Goal: Task Accomplishment & Management: Manage account settings

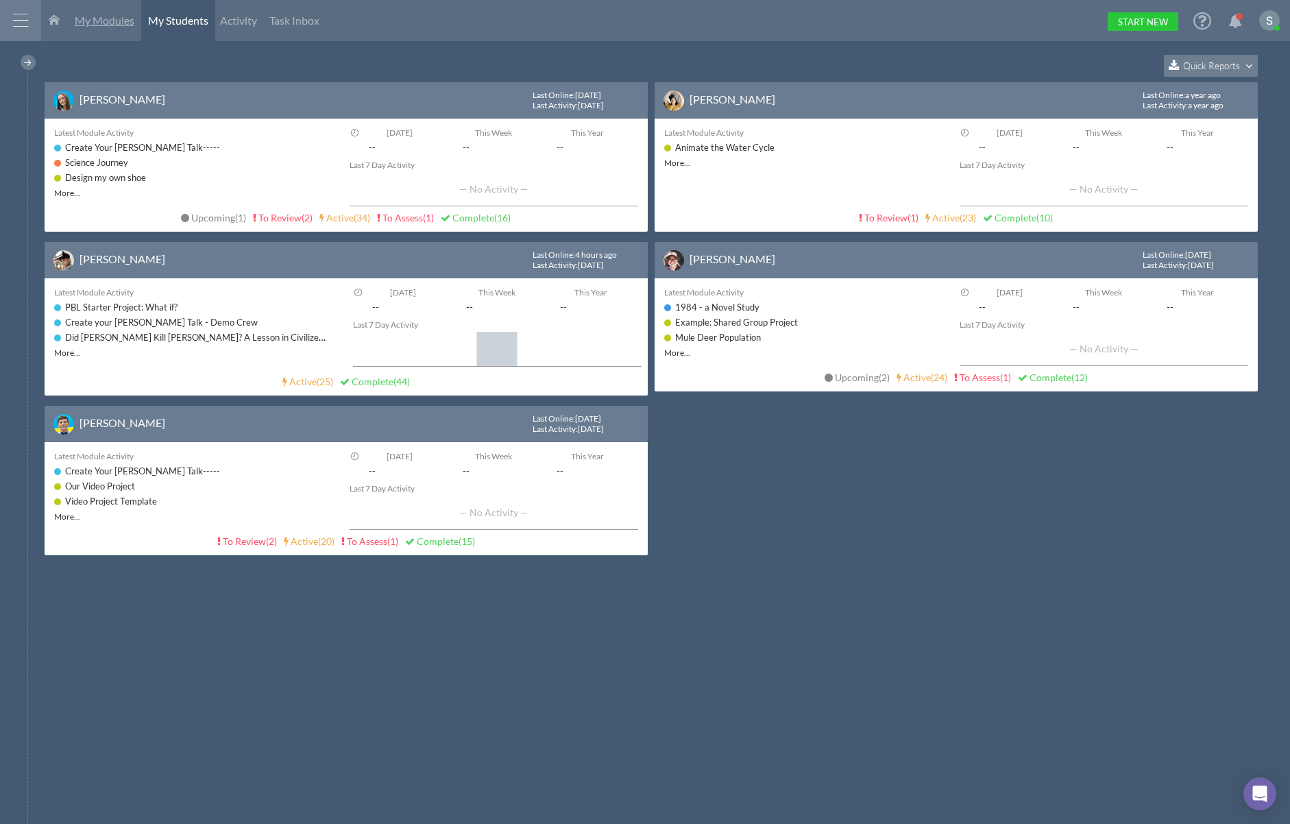
click at [106, 27] on link "My Modules" at bounding box center [104, 20] width 73 height 41
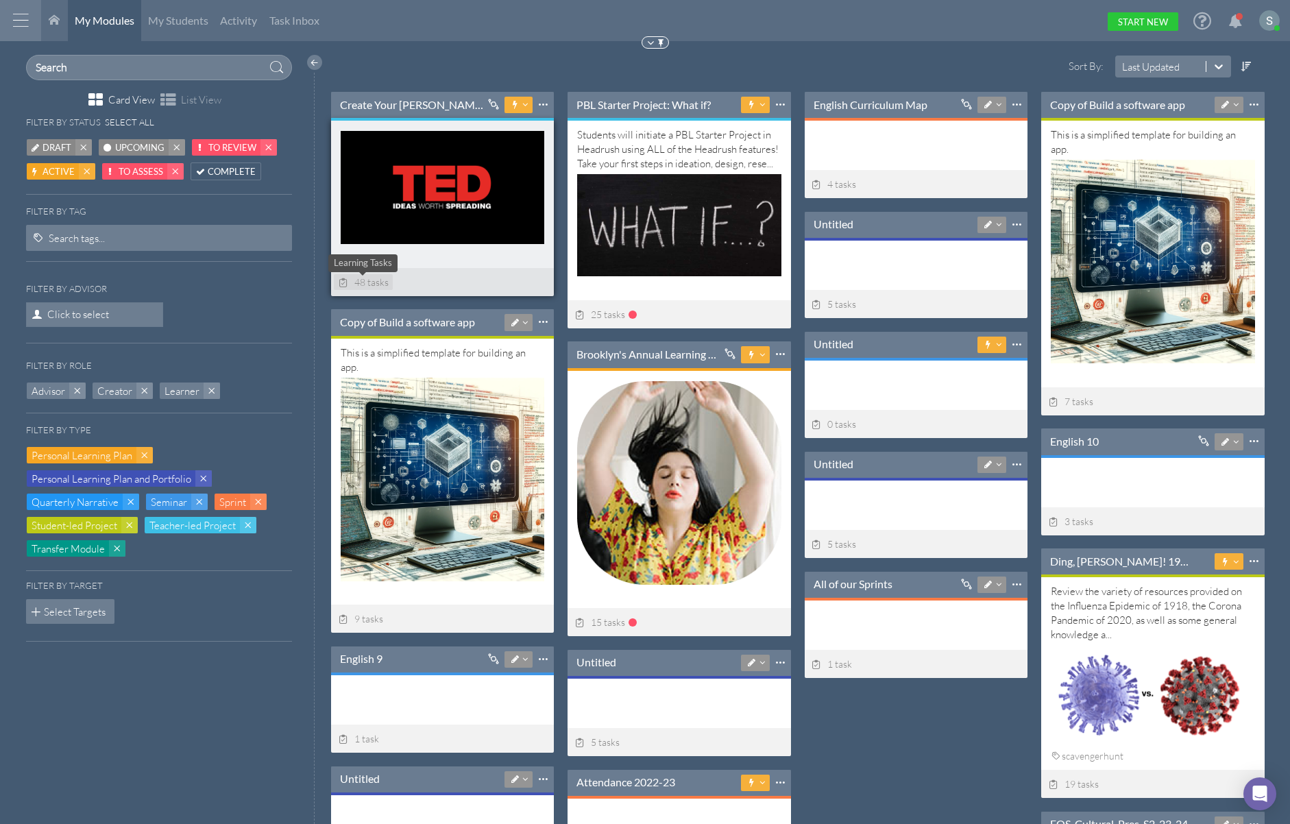
click at [376, 282] on span "48 tasks" at bounding box center [363, 282] width 51 height 12
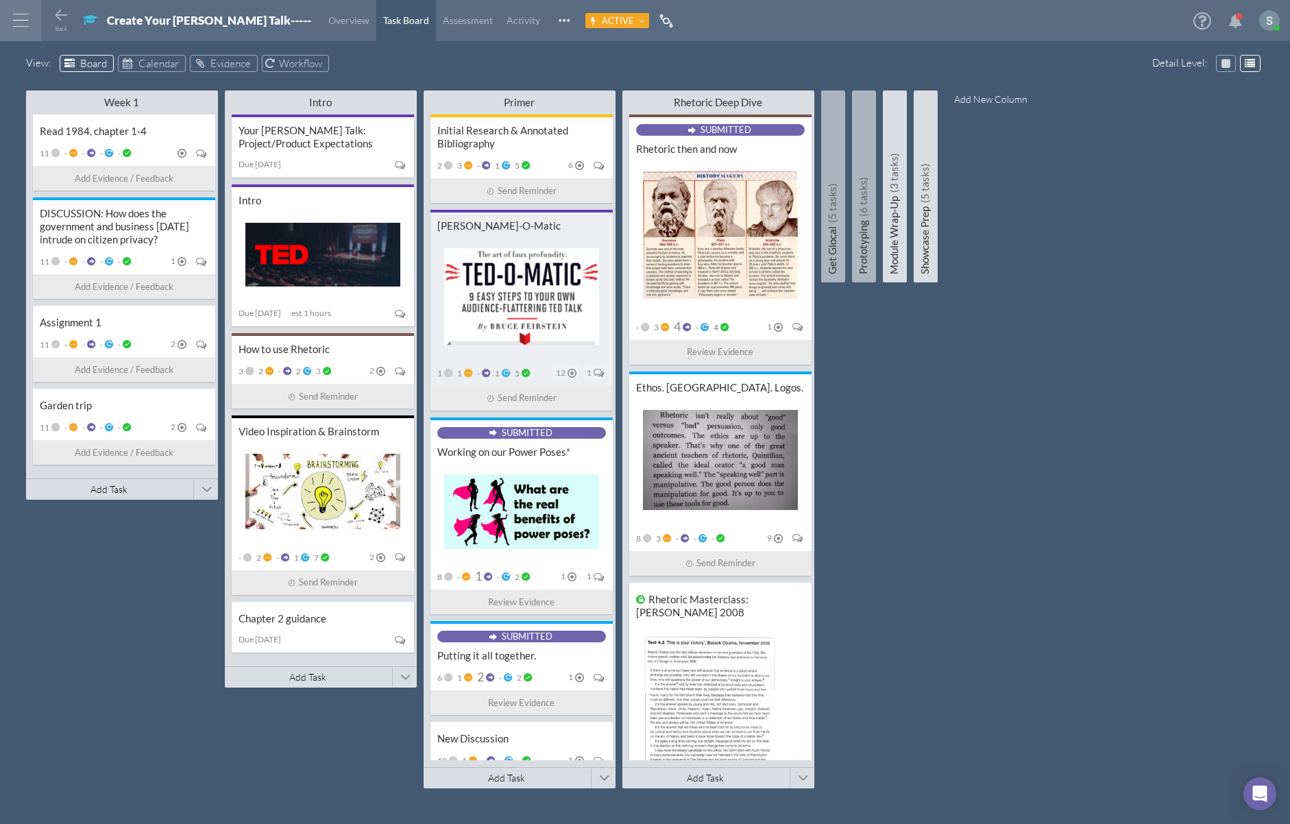
click at [505, 365] on div "1 1 - 1 5" at bounding box center [483, 372] width 93 height 15
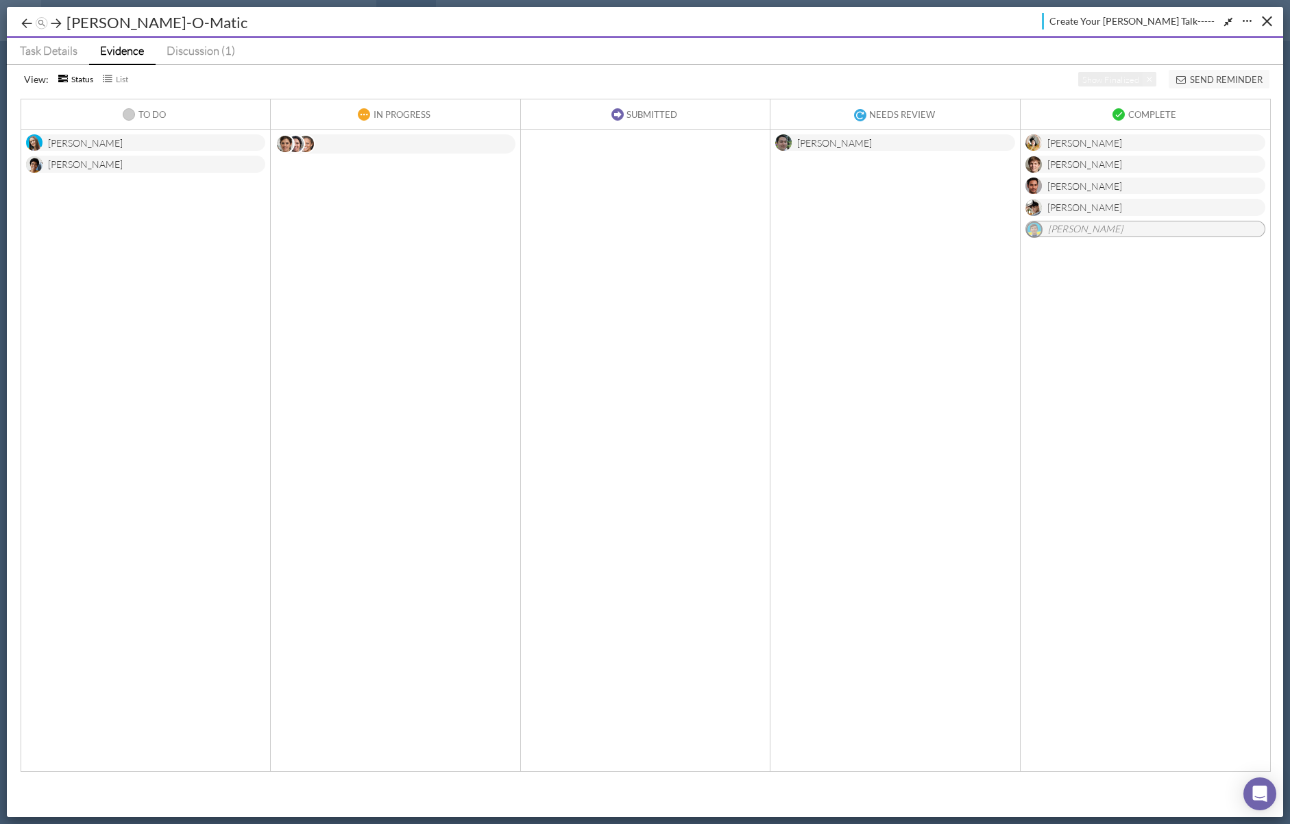
click at [211, 142] on div "[PERSON_NAME]" at bounding box center [145, 142] width 239 height 17
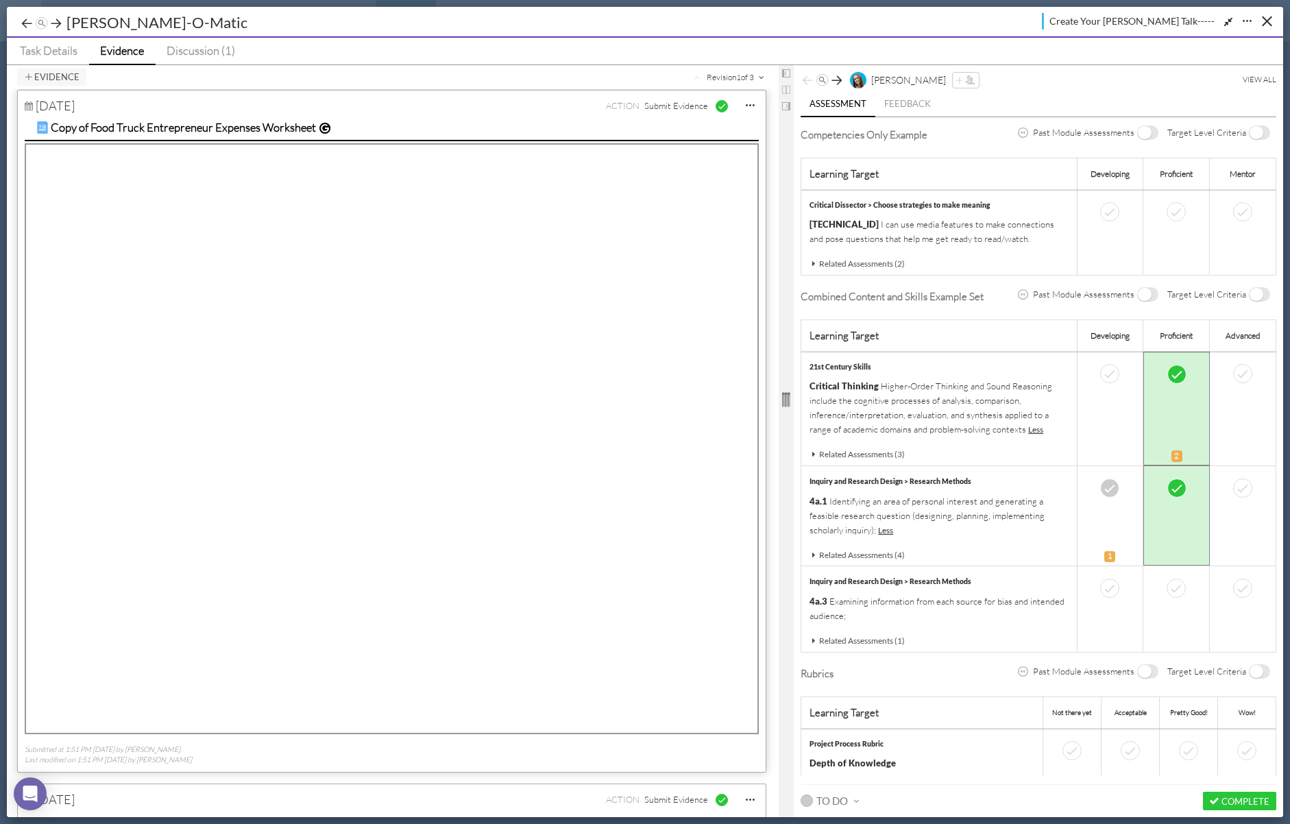
click at [837, 79] on icon at bounding box center [837, 80] width 14 height 14
